Goal: Navigation & Orientation: Find specific page/section

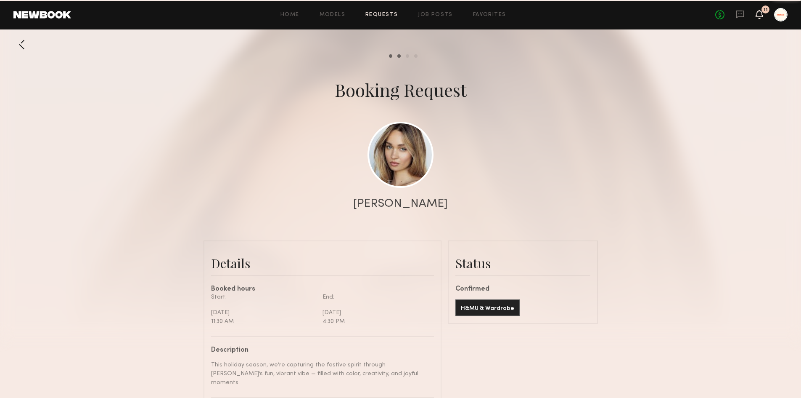
scroll to position [779, 0]
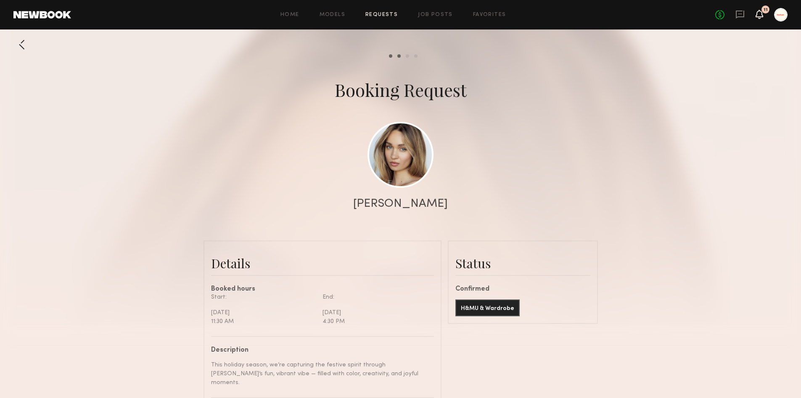
click at [758, 12] on icon at bounding box center [759, 14] width 7 height 6
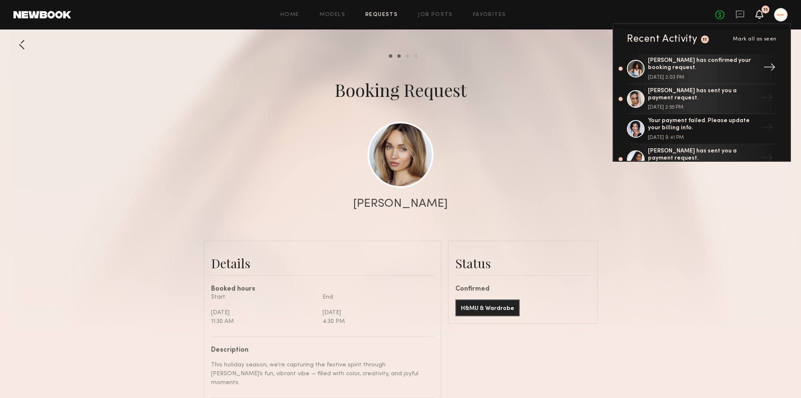
scroll to position [0, 0]
click at [26, 45] on div at bounding box center [21, 44] width 17 height 17
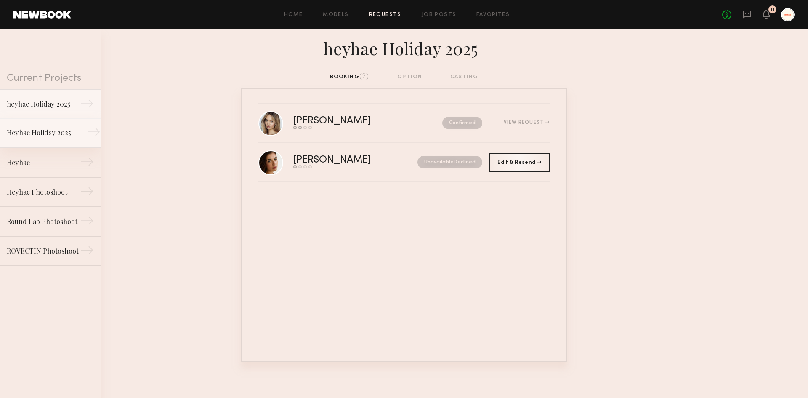
click at [53, 132] on div "Heyhae Holiday 2025" at bounding box center [43, 132] width 73 height 10
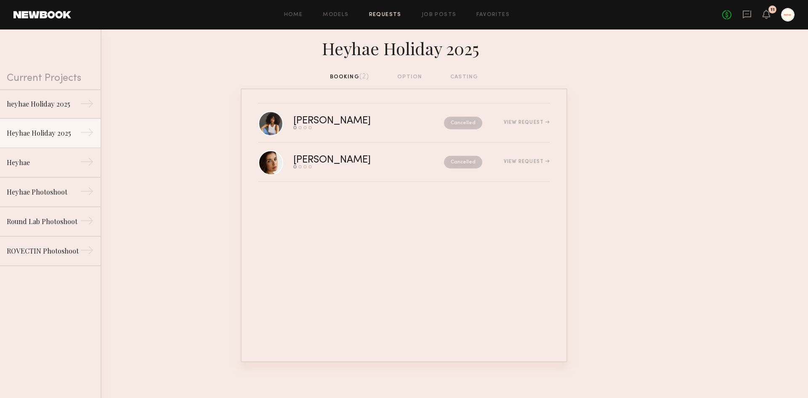
click at [27, 14] on link at bounding box center [42, 15] width 58 height 8
